Goal: Transaction & Acquisition: Purchase product/service

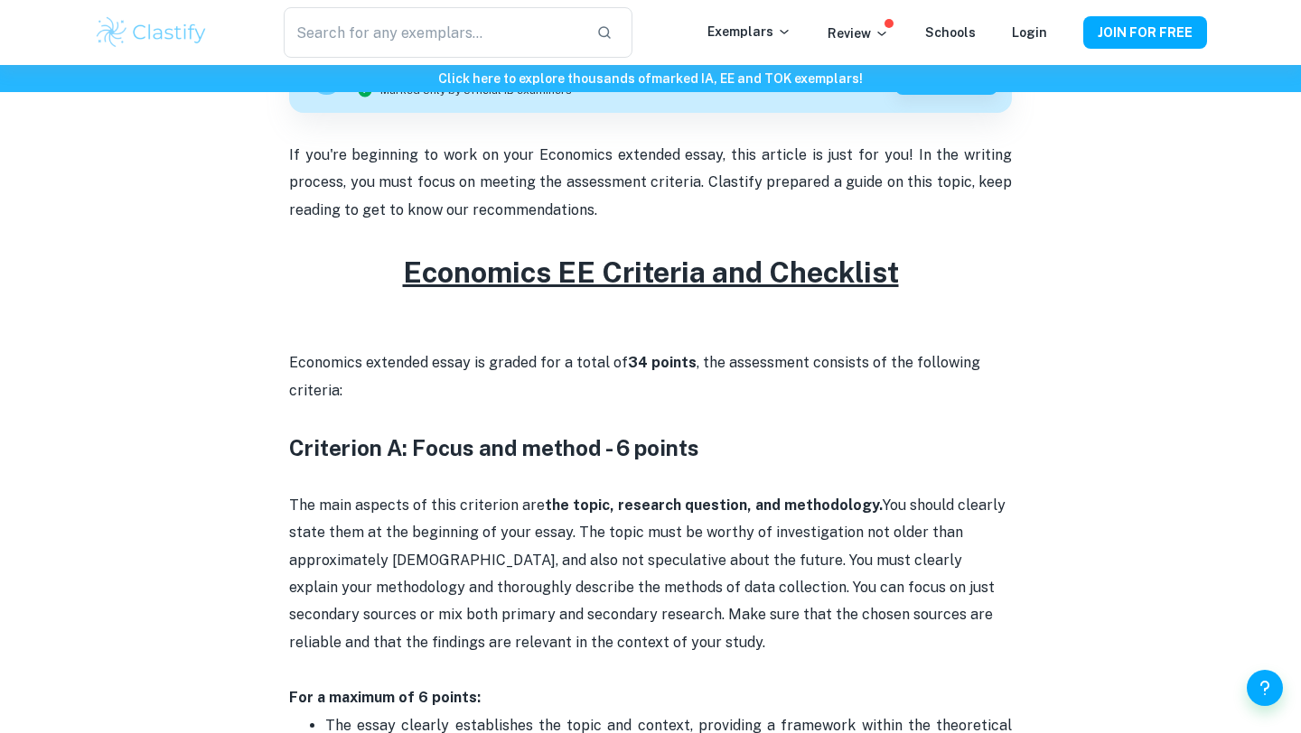
scroll to position [730, 0]
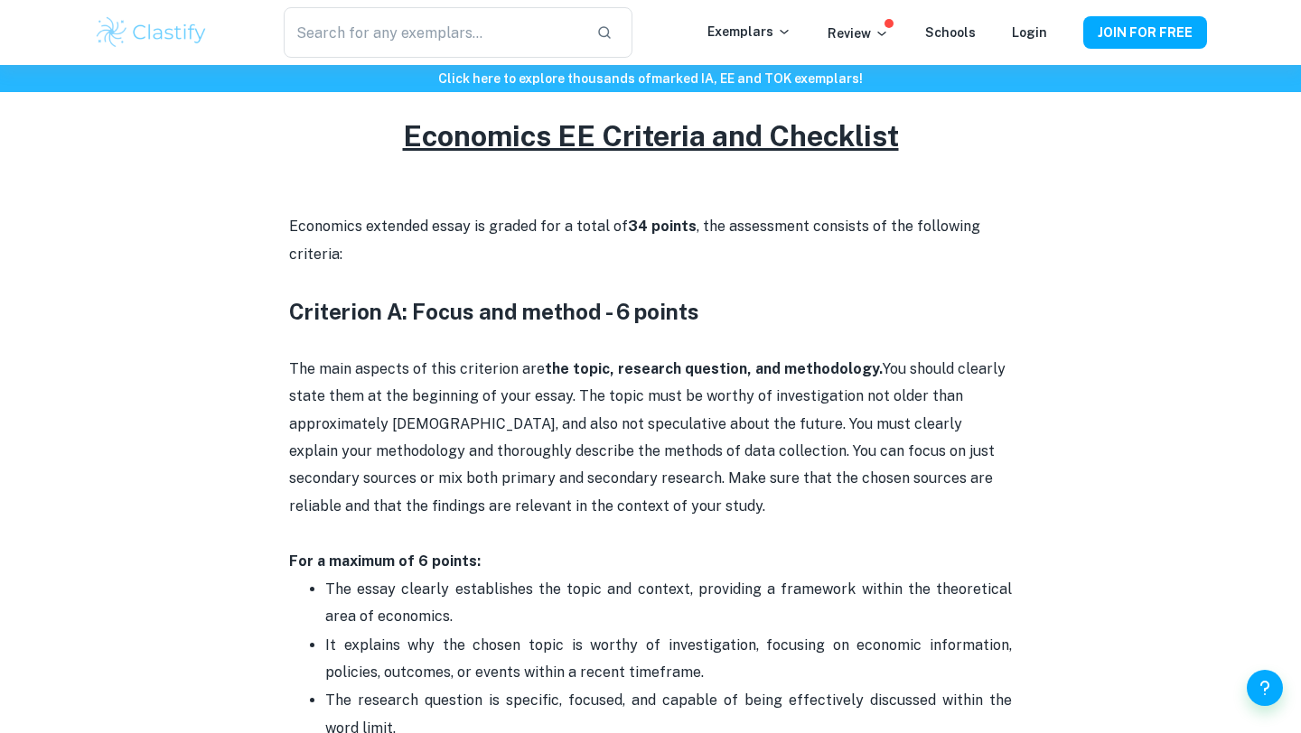
drag, startPoint x: 389, startPoint y: 221, endPoint x: 751, endPoint y: 253, distance: 362.6
click at [751, 253] on p "Economics extended essay is graded for a total of 34 points , the assessment co…" at bounding box center [650, 240] width 723 height 55
drag, startPoint x: 751, startPoint y: 232, endPoint x: 527, endPoint y: 225, distance: 224.1
click at [527, 225] on p "Economics extended essay is graded for a total of 34 points , the assessment co…" at bounding box center [650, 240] width 723 height 55
click at [545, 319] on h3 "Criterion A: Focus and method - 6 points" at bounding box center [650, 311] width 723 height 33
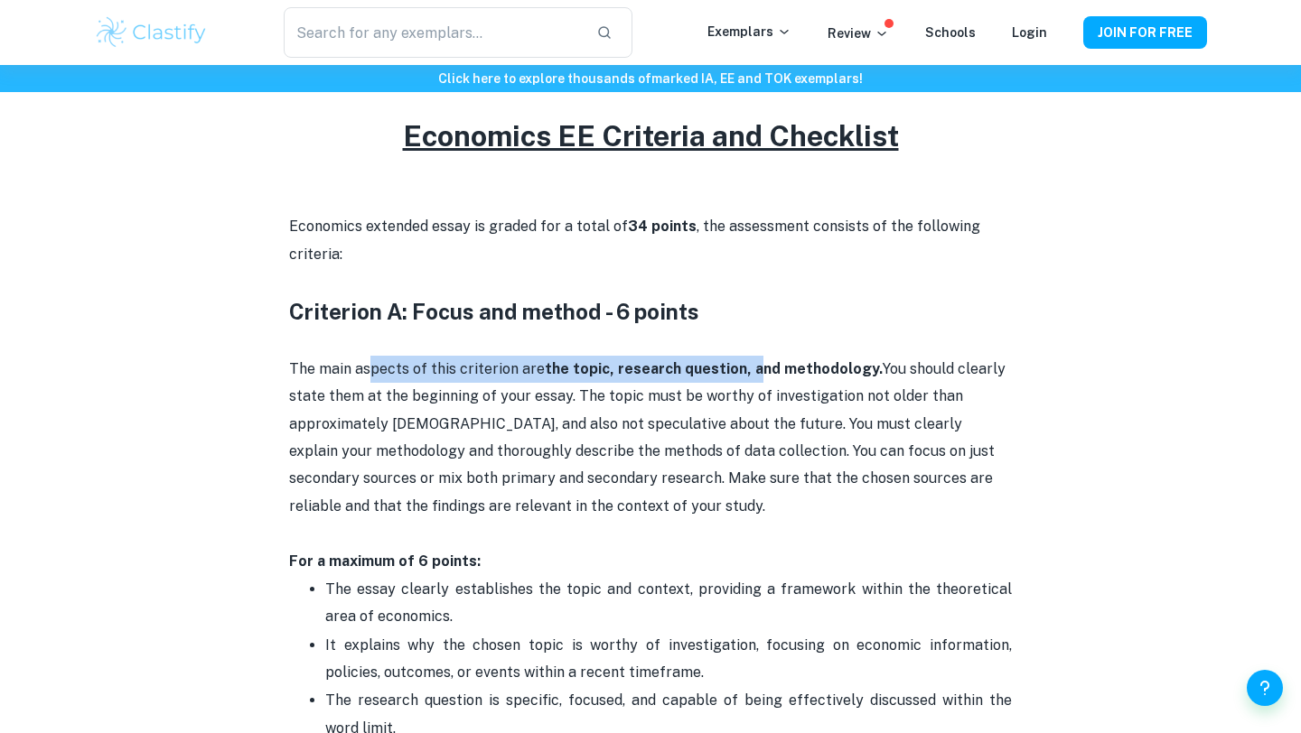
drag, startPoint x: 372, startPoint y: 365, endPoint x: 739, endPoint y: 378, distance: 366.9
click at [747, 378] on p "The main aspects of this criterion are the topic, research question, and method…" at bounding box center [650, 451] width 723 height 247
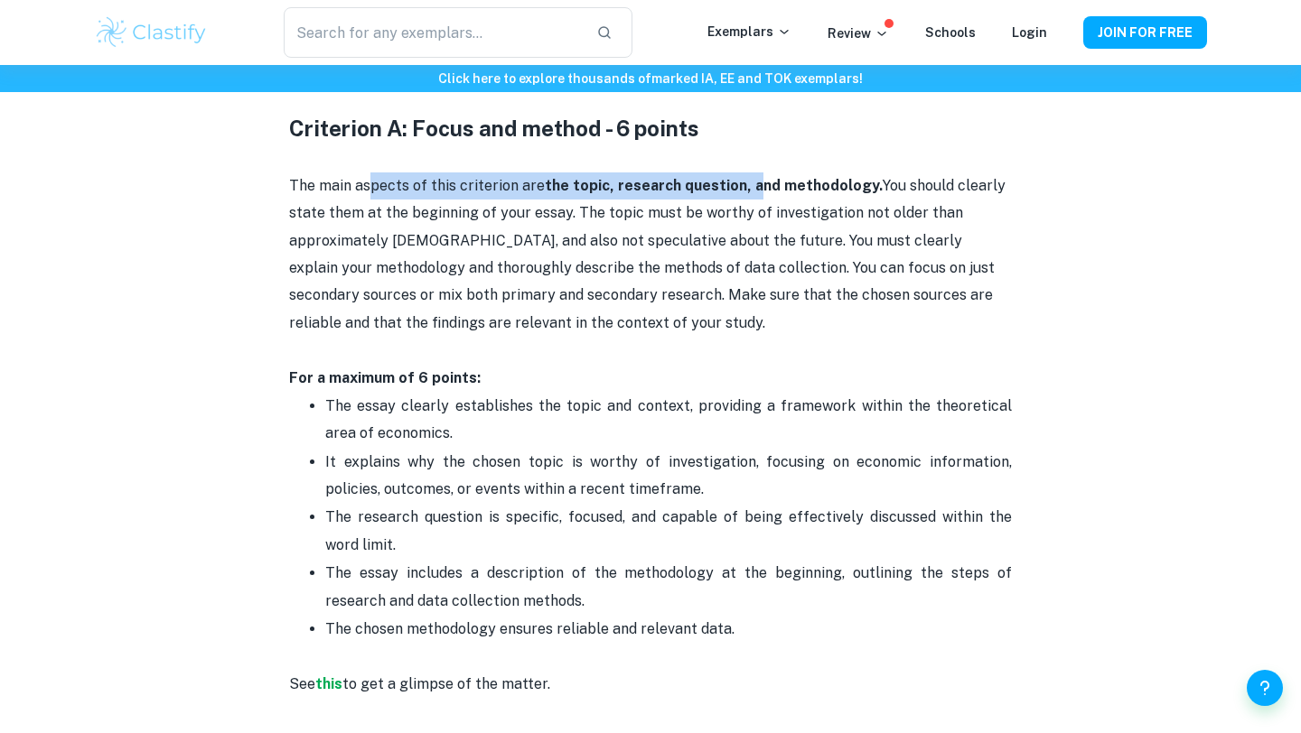
scroll to position [918, 0]
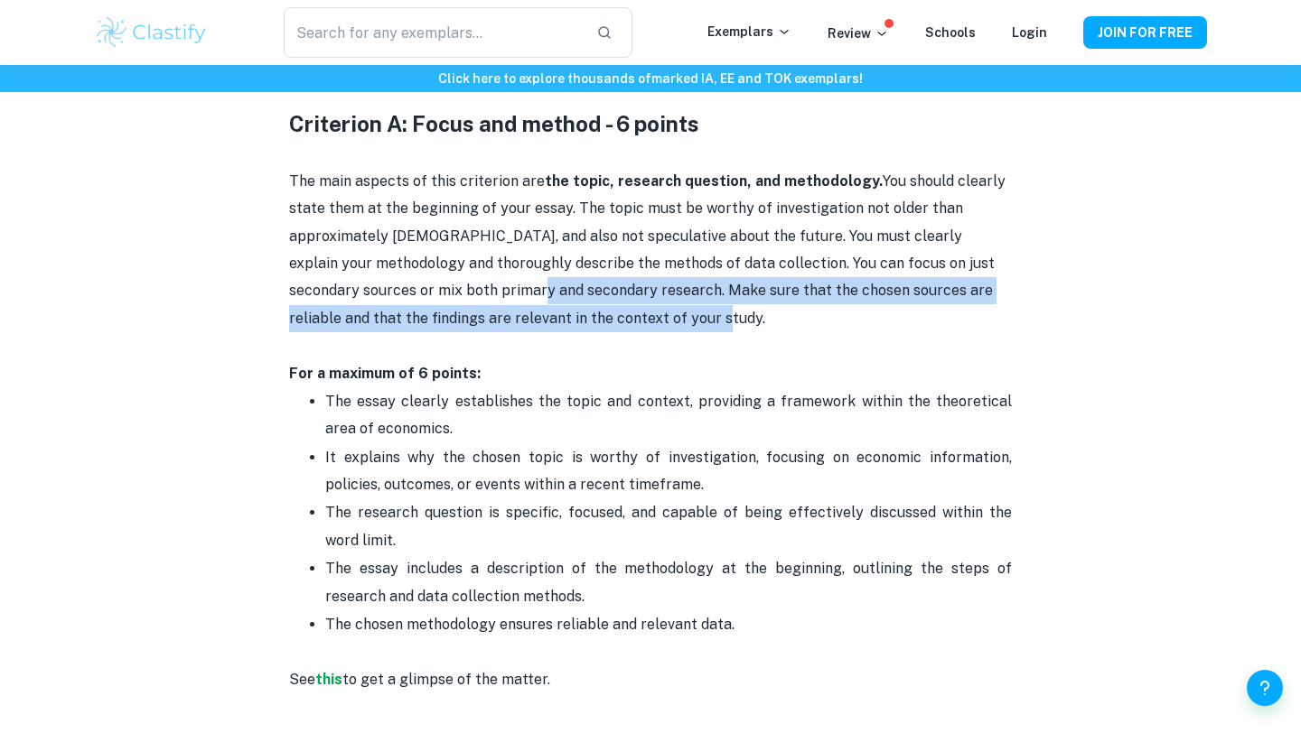
drag, startPoint x: 682, startPoint y: 318, endPoint x: 507, endPoint y: 286, distance: 178.0
click at [507, 286] on p "The main aspects of this criterion are the topic, research question, and method…" at bounding box center [650, 263] width 723 height 247
click at [559, 295] on p "The main aspects of this criterion are the topic, research question, and method…" at bounding box center [650, 263] width 723 height 247
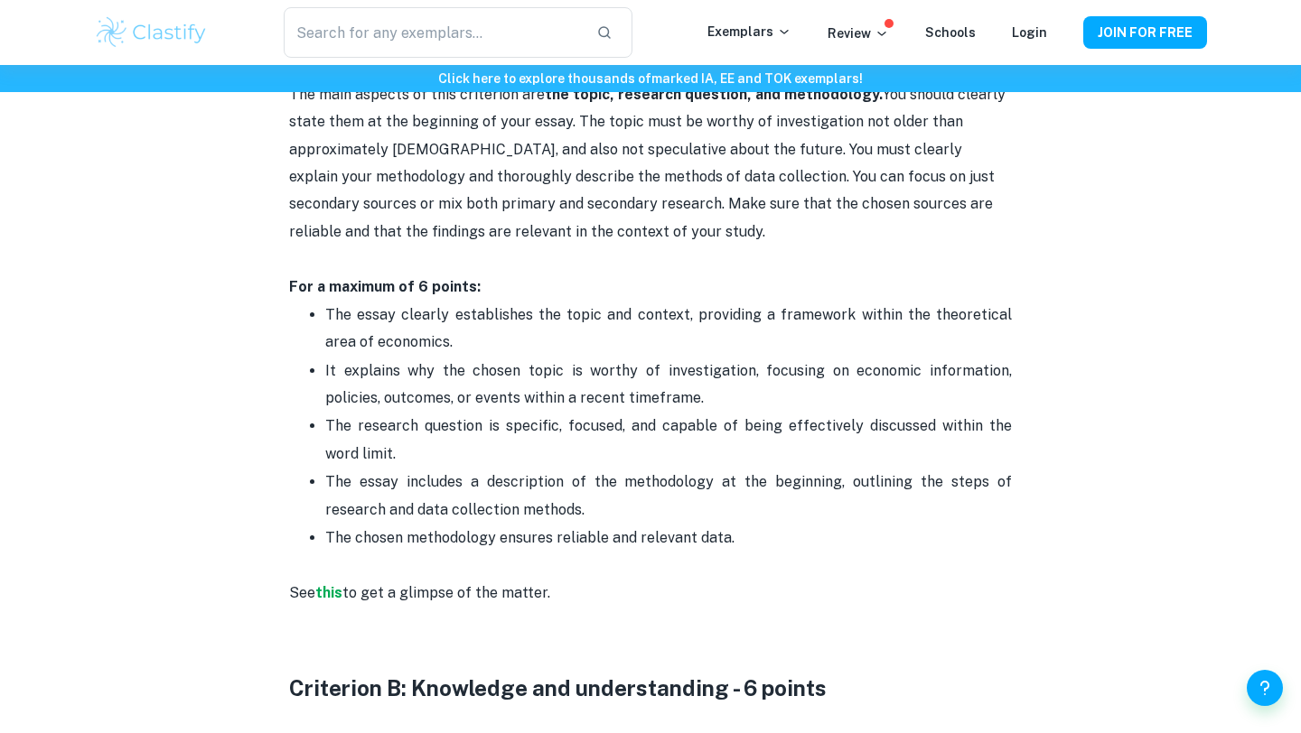
scroll to position [1006, 0]
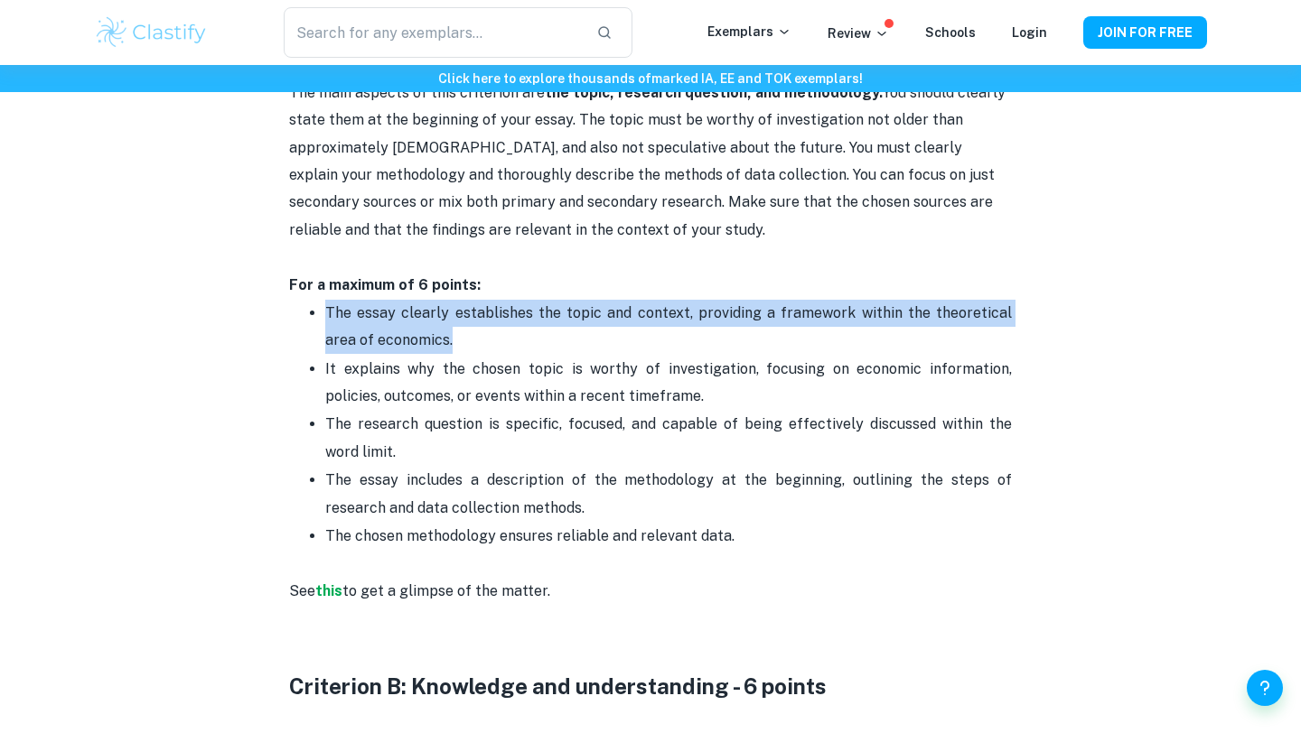
drag, startPoint x: 549, startPoint y: 334, endPoint x: 309, endPoint y: 308, distance: 241.7
click at [309, 308] on ul "The essay clearly establishes the topic and context, providing a framework with…" at bounding box center [650, 438] width 723 height 279
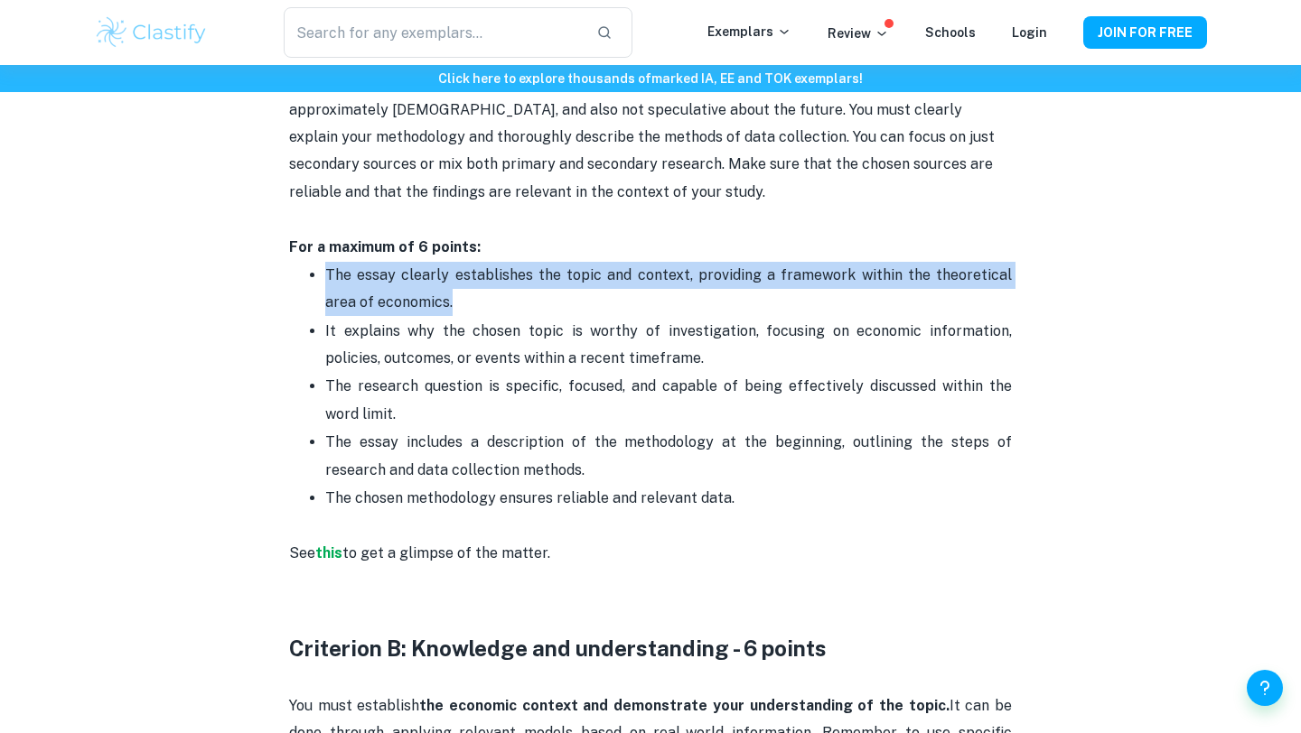
scroll to position [1081, 0]
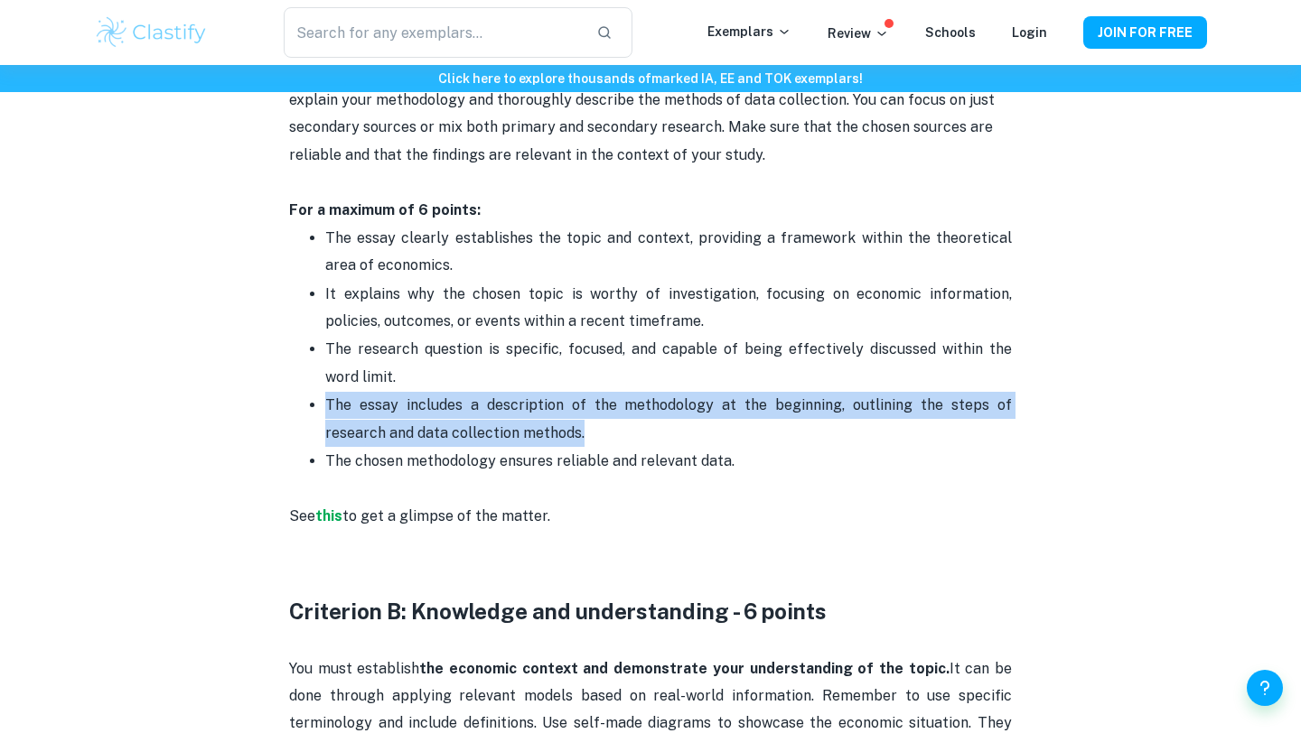
drag, startPoint x: 528, startPoint y: 430, endPoint x: 296, endPoint y: 410, distance: 233.0
click at [296, 410] on ul "The essay clearly establishes the topic and context, providing a framework with…" at bounding box center [650, 363] width 723 height 279
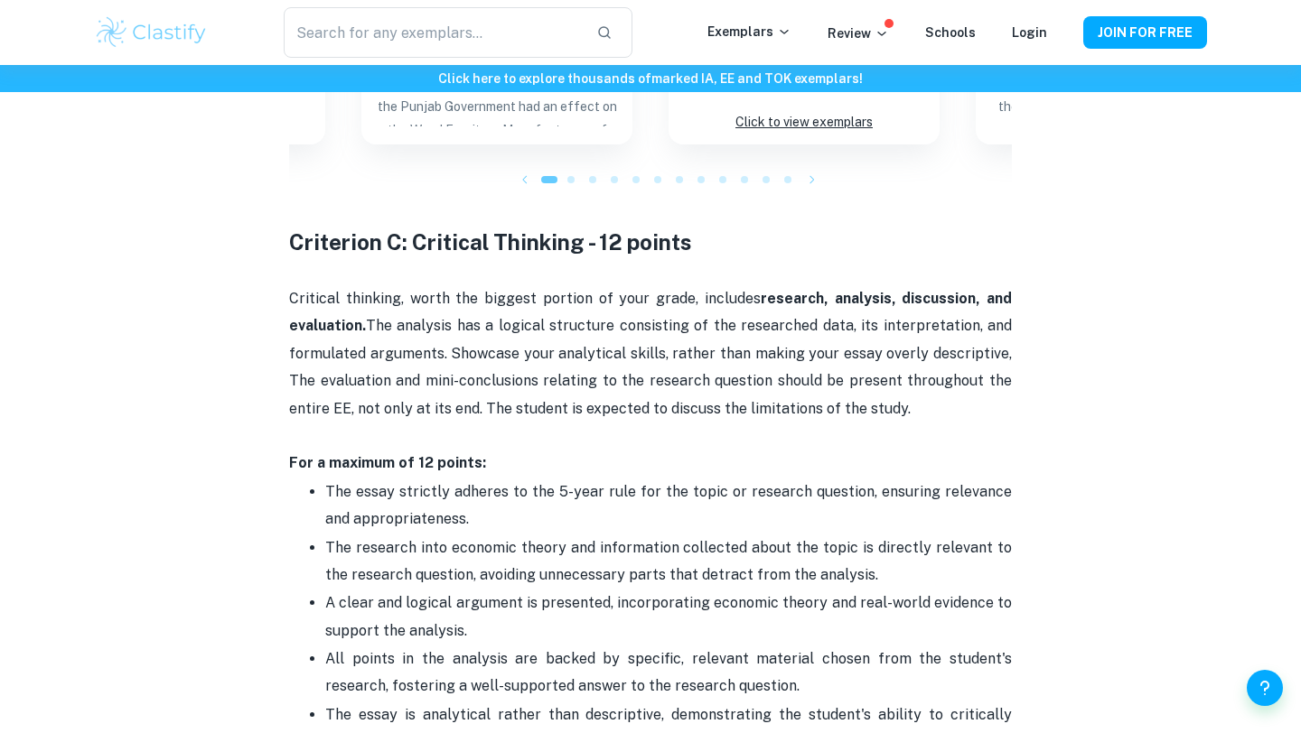
scroll to position [2385, 0]
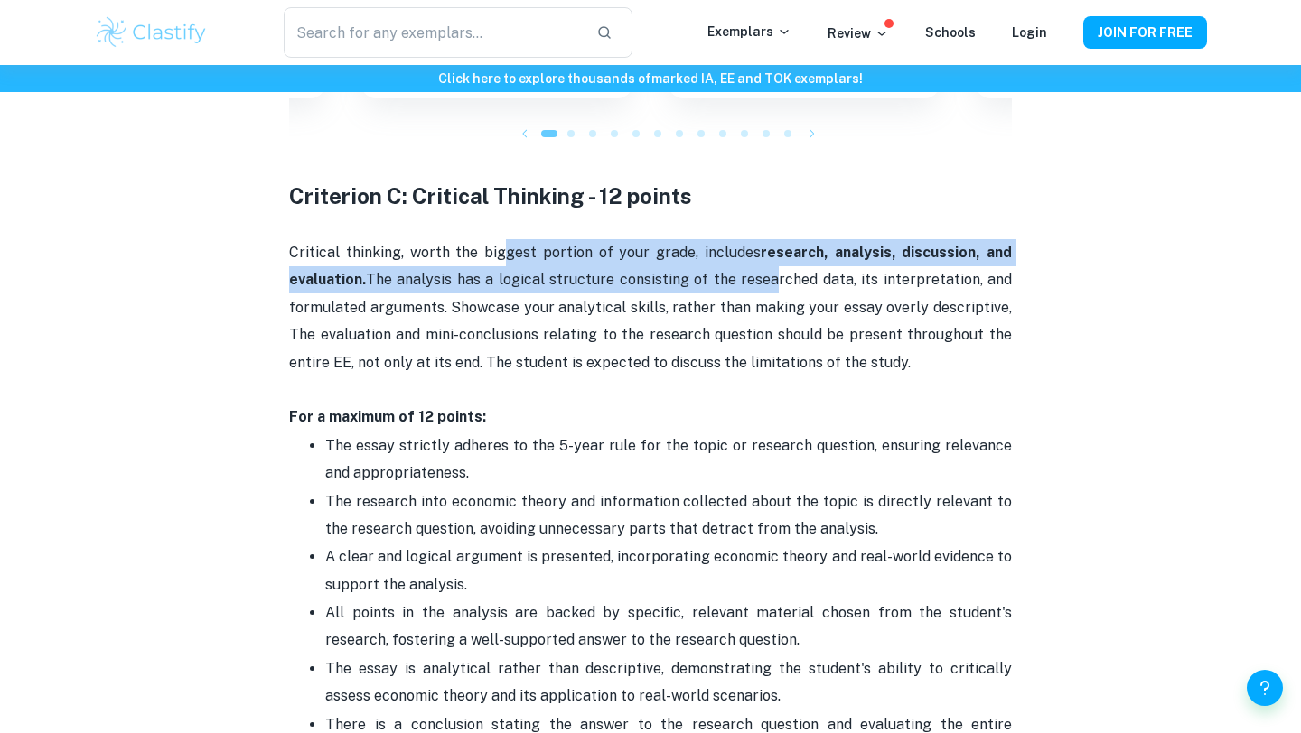
drag, startPoint x: 593, startPoint y: 251, endPoint x: 732, endPoint y: 268, distance: 140.1
click at [769, 268] on p "Critical thinking, worth the biggest portion of your grade, includes research, …" at bounding box center [650, 335] width 723 height 192
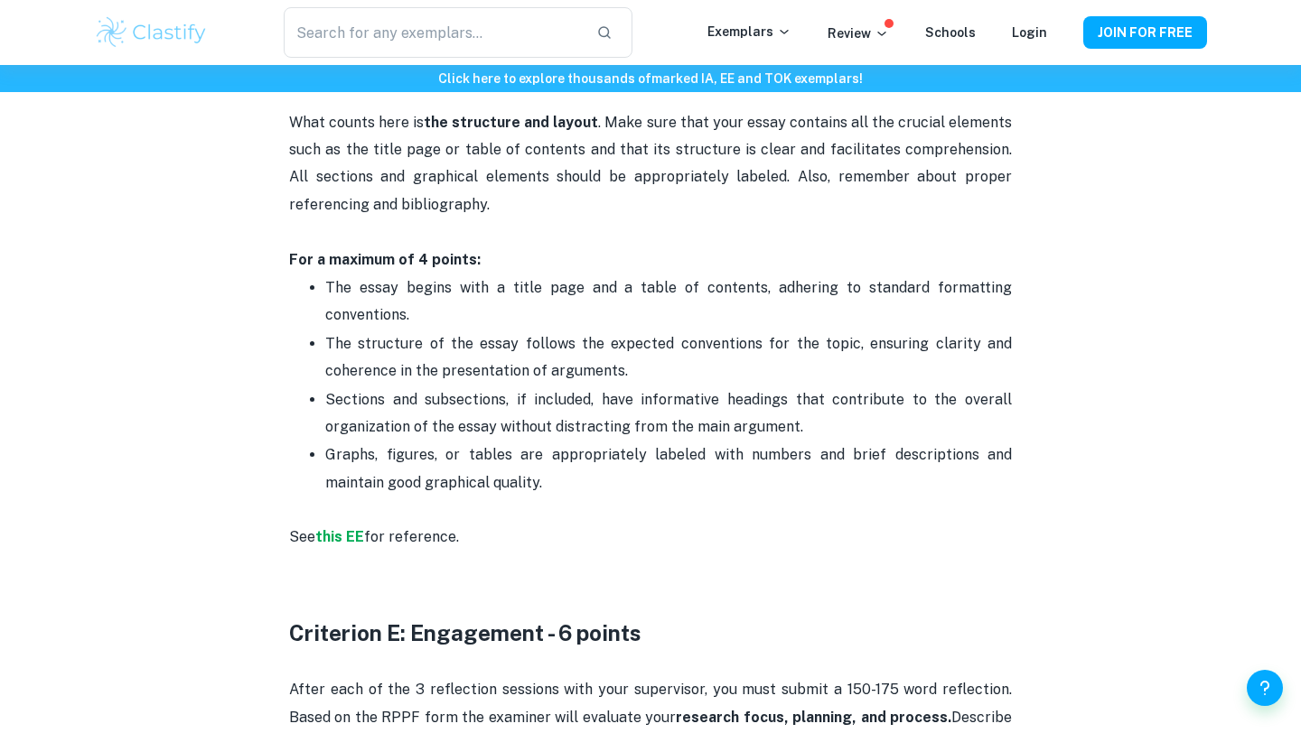
scroll to position [3227, 0]
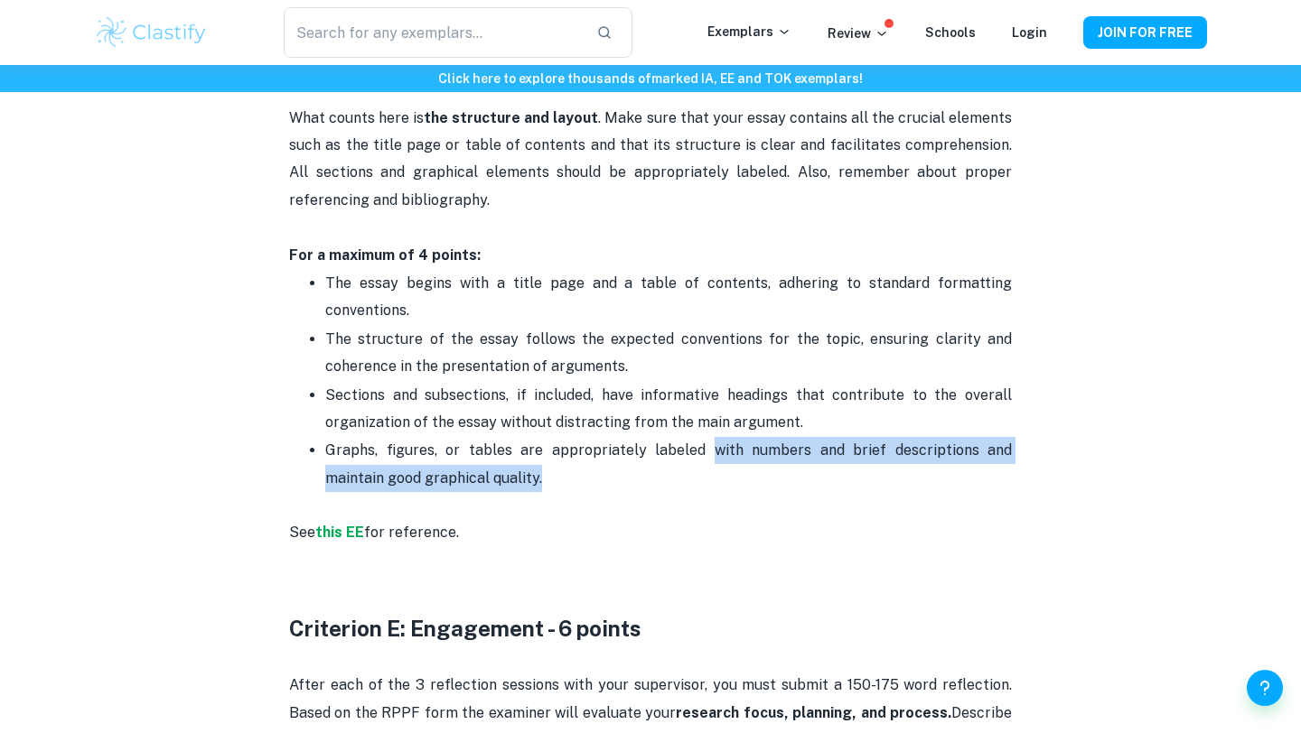
drag, startPoint x: 680, startPoint y: 449, endPoint x: 858, endPoint y: 487, distance: 181.9
click at [868, 486] on p "Graphs, figures, or tables are appropriately labeled with numbers and brief des…" at bounding box center [668, 478] width 686 height 82
click at [820, 445] on p "Graphs, figures, or tables are appropriately labeled with numbers and brief des…" at bounding box center [668, 478] width 686 height 82
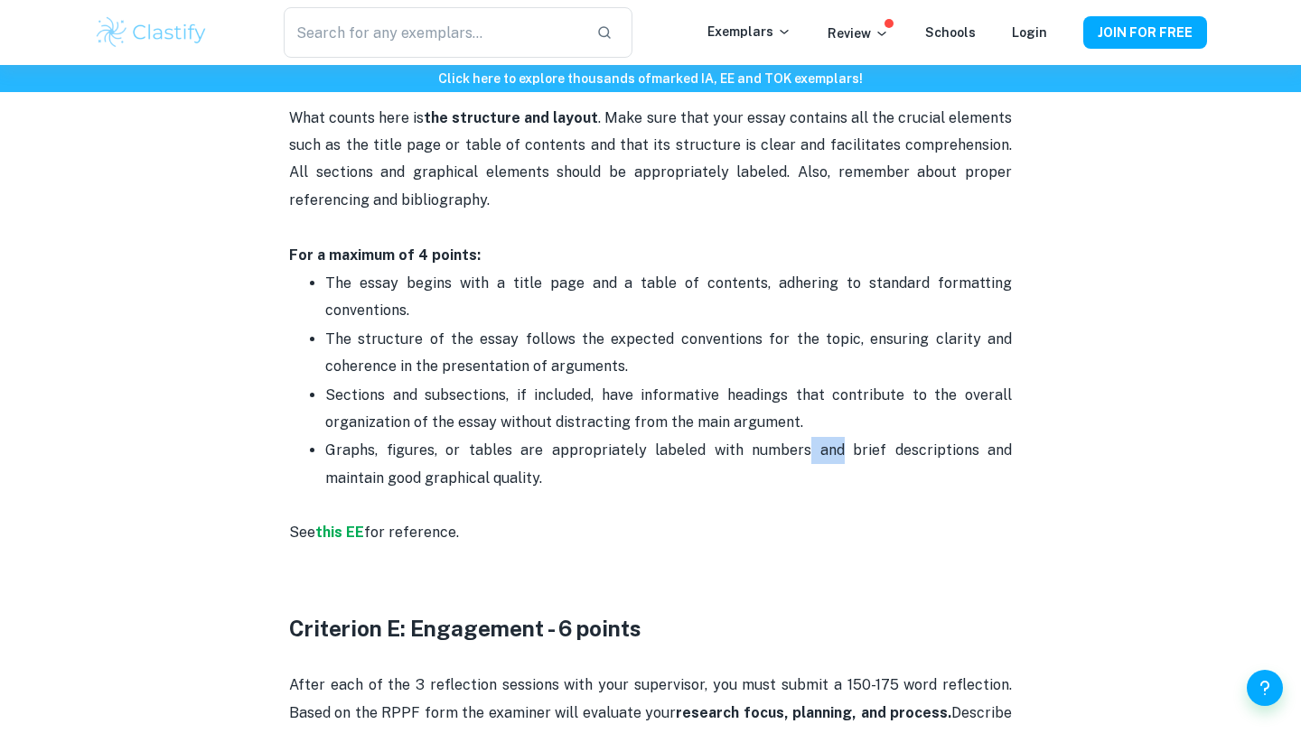
drag, startPoint x: 766, startPoint y: 451, endPoint x: 797, endPoint y: 442, distance: 32.0
click at [797, 442] on p "Graphs, figures, or tables are appropriately labeled with numbers and brief des…" at bounding box center [668, 478] width 686 height 82
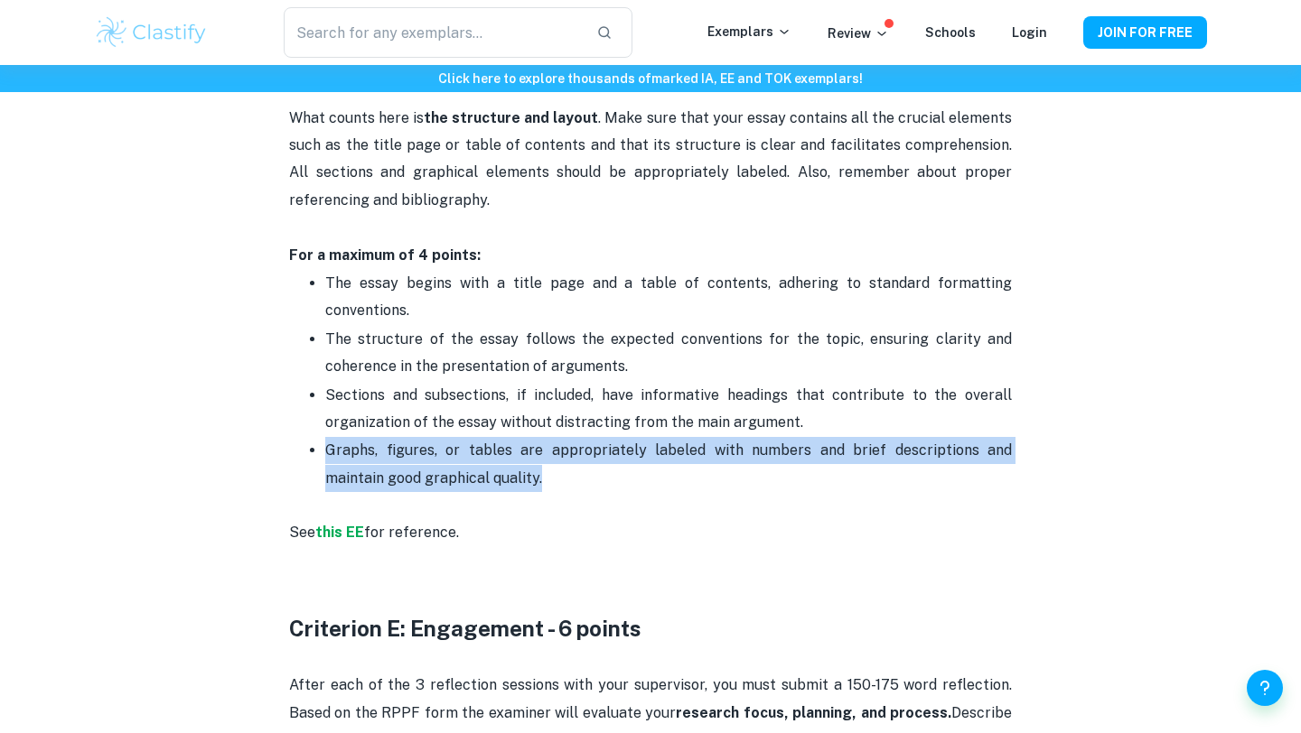
drag, startPoint x: 482, startPoint y: 476, endPoint x: 300, endPoint y: 462, distance: 183.0
click at [300, 462] on ul "The essay begins with a title page and a table of contents, adhering to standar…" at bounding box center [650, 394] width 723 height 251
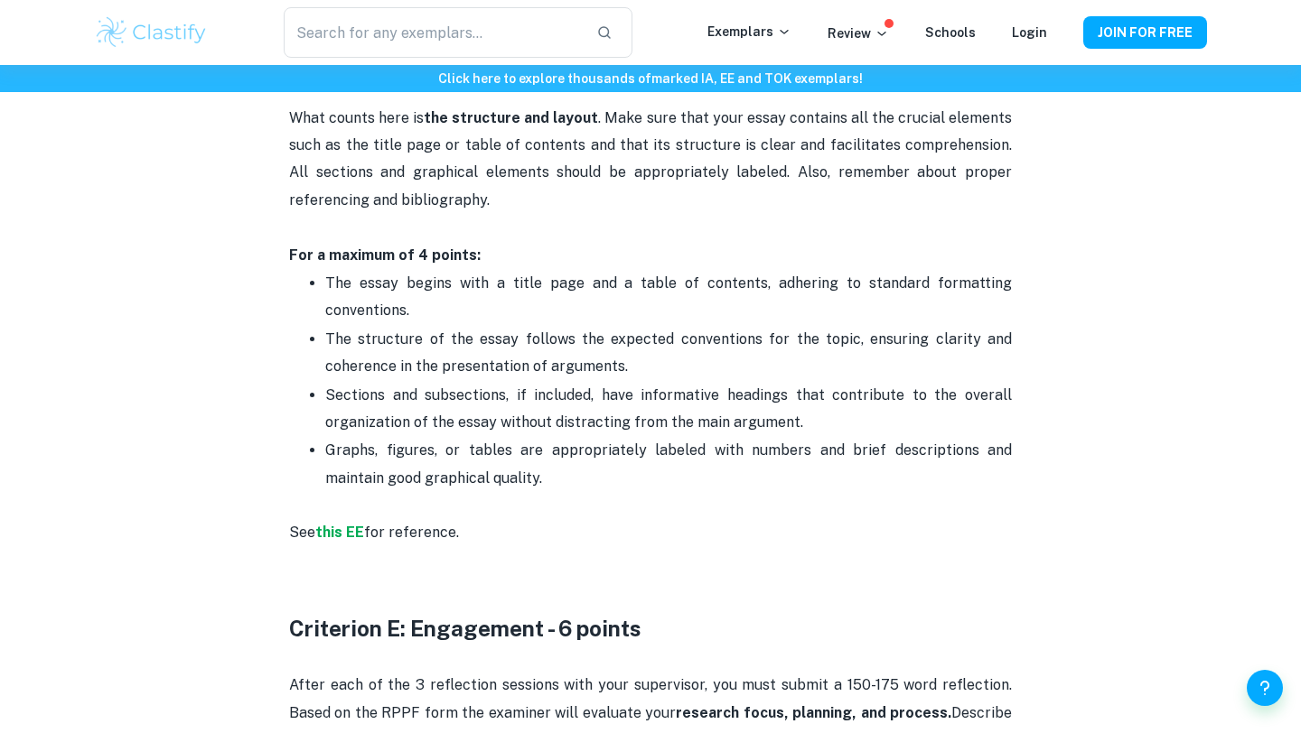
click at [445, 455] on p "Graphs, figures, or tables are appropriately labeled with numbers and brief des…" at bounding box center [668, 478] width 686 height 82
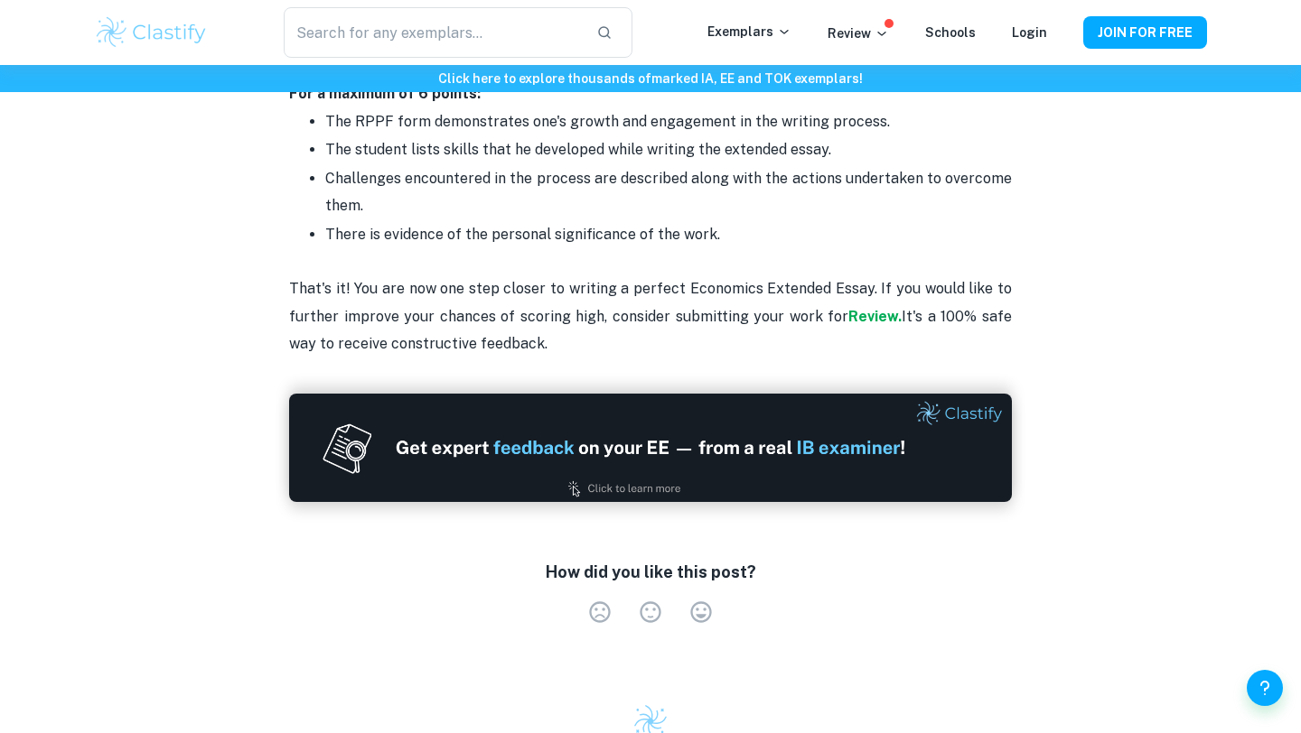
scroll to position [3986, 0]
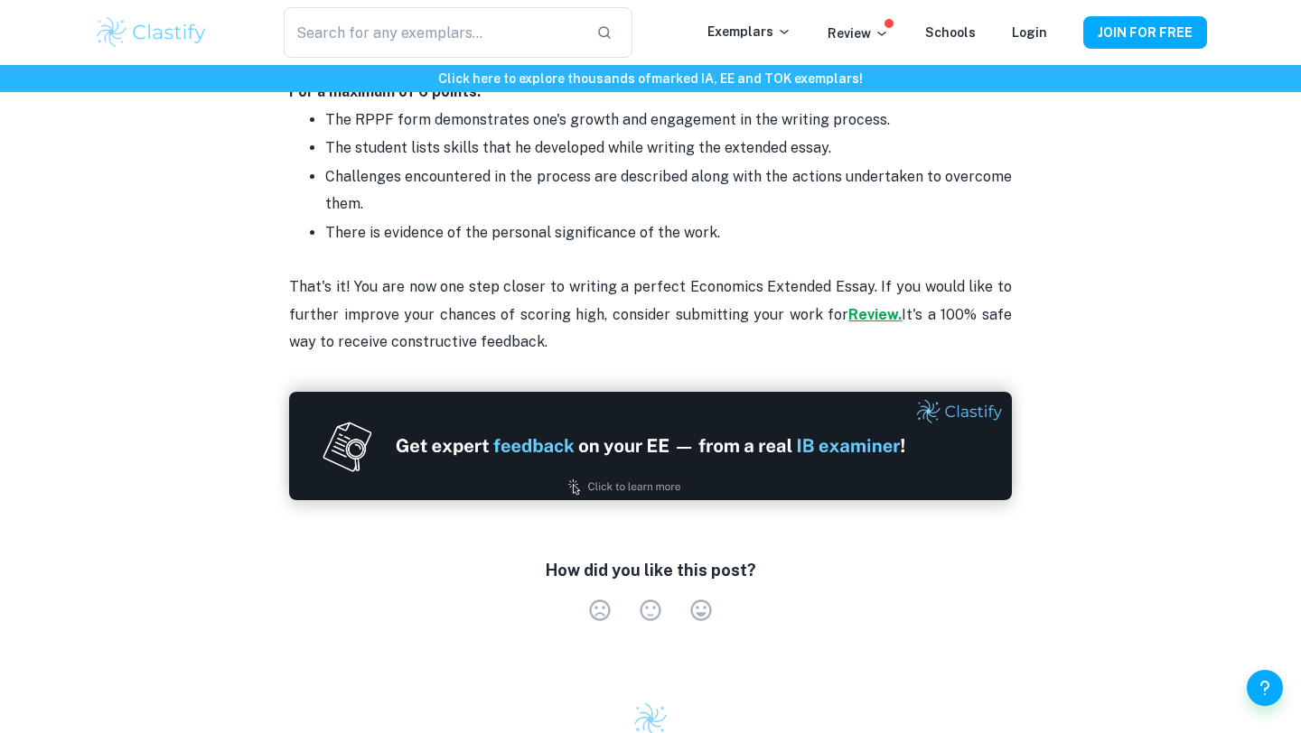
click at [868, 311] on strong "Review." at bounding box center [874, 314] width 53 height 17
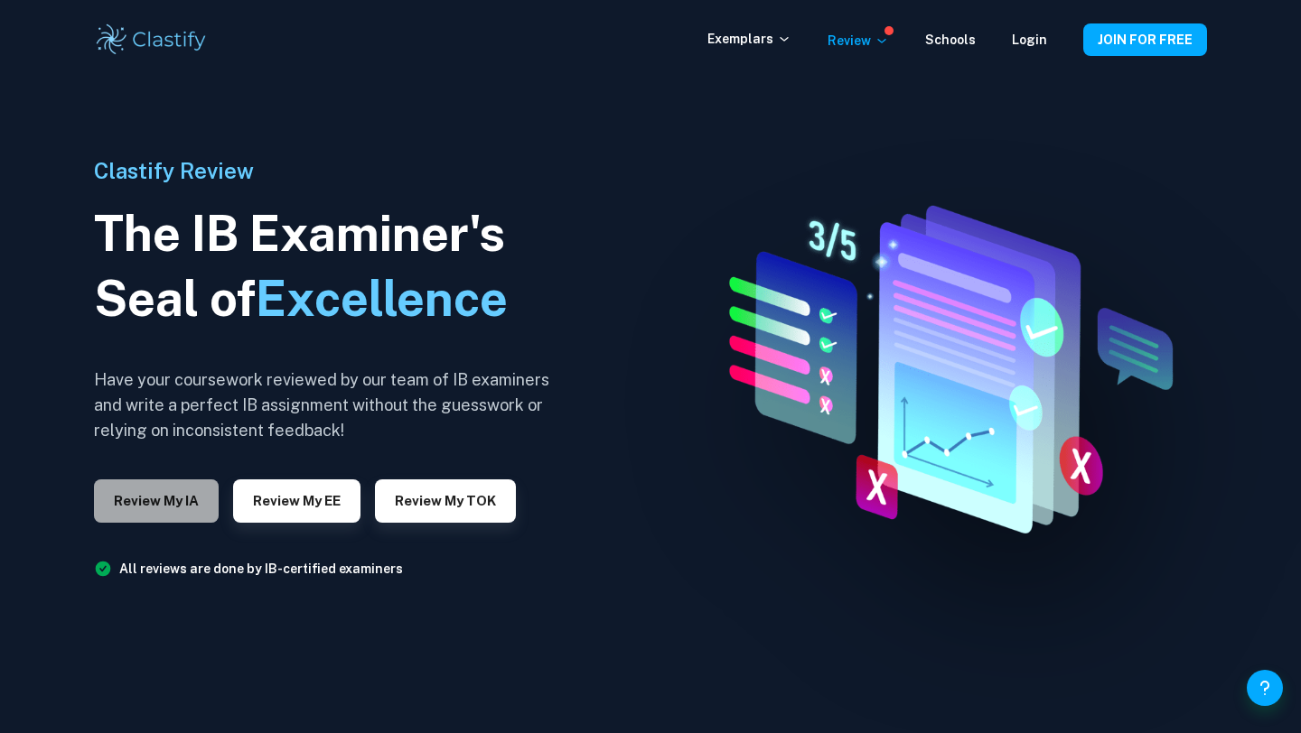
click at [150, 499] on button "Review my IA" at bounding box center [156, 501] width 125 height 43
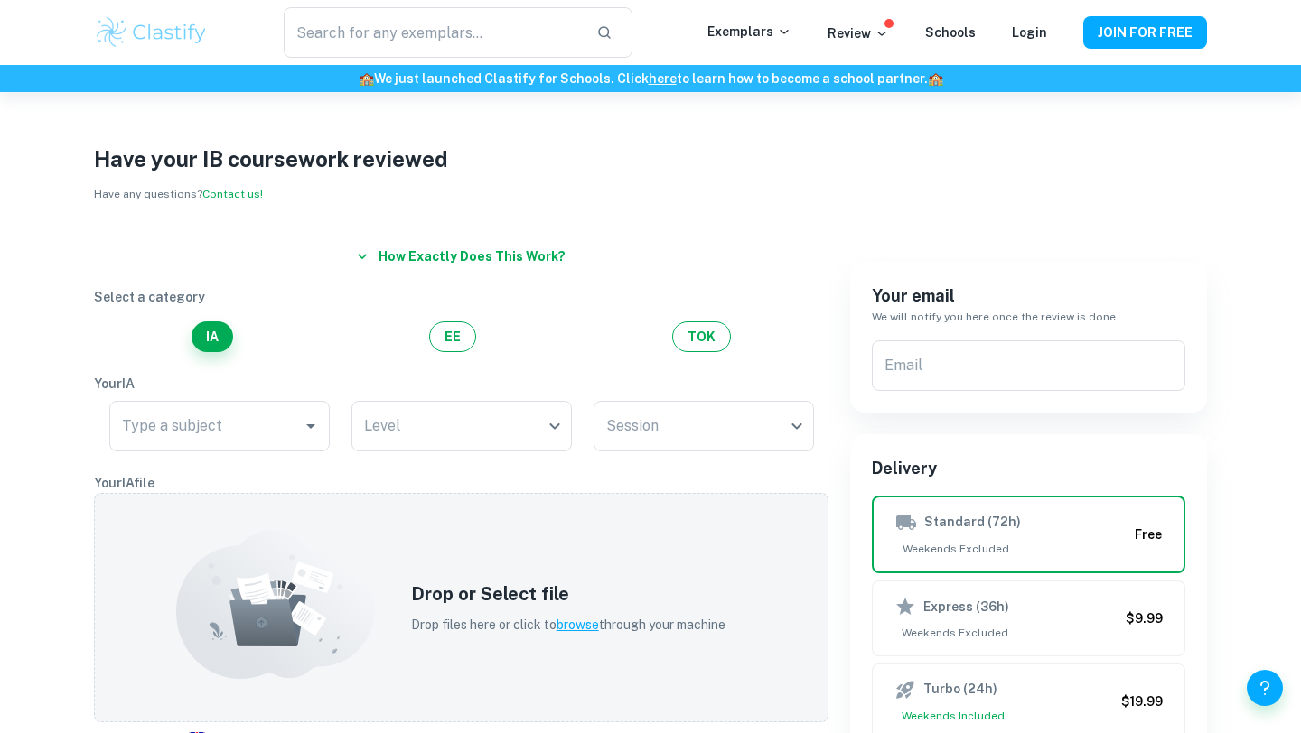
click at [369, 252] on icon "button" at bounding box center [362, 256] width 18 height 18
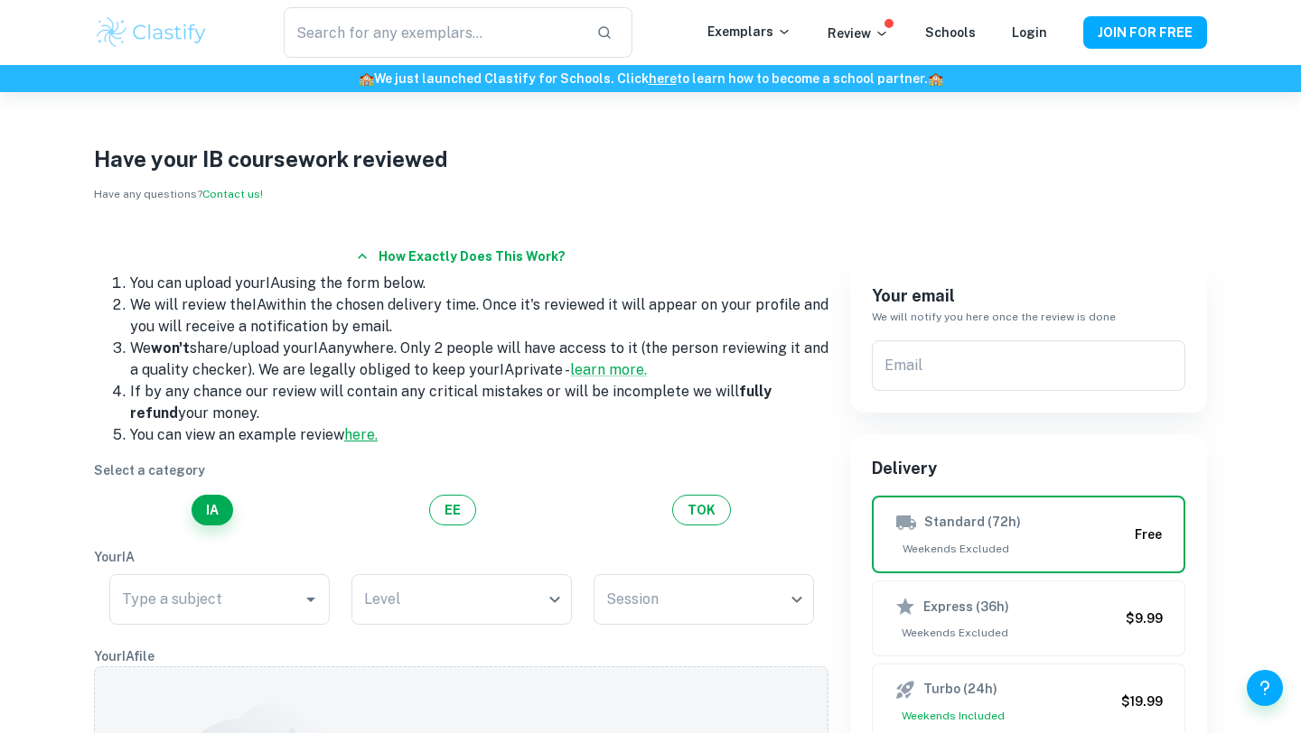
click at [363, 436] on link "here." at bounding box center [360, 434] width 33 height 17
